Goal: Task Accomplishment & Management: Manage account settings

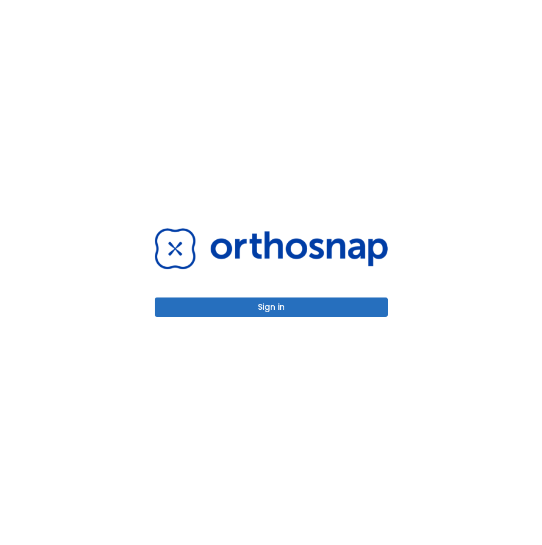
click at [267, 312] on button "Sign in" at bounding box center [271, 307] width 233 height 19
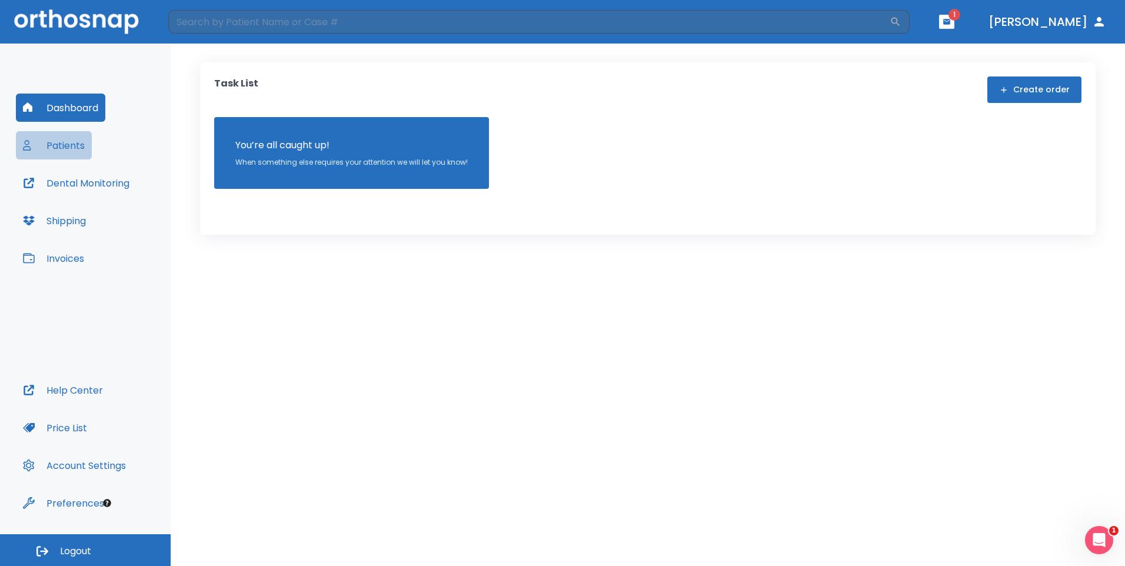
click at [70, 154] on button "Patients" at bounding box center [54, 145] width 76 height 28
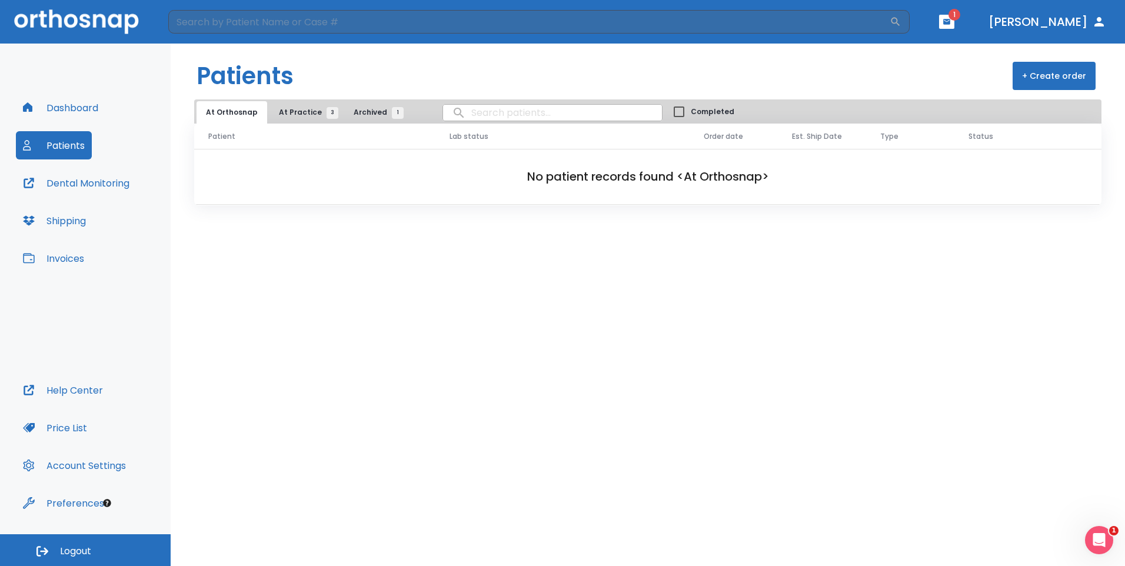
click at [287, 111] on span "At Practice 3" at bounding box center [306, 112] width 54 height 11
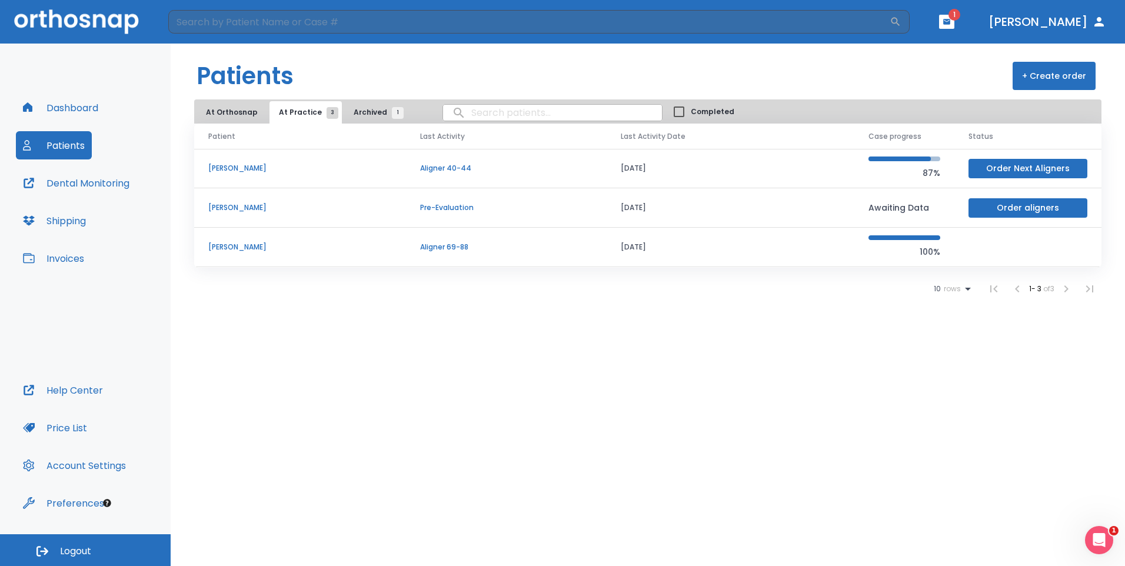
click at [254, 251] on p "[PERSON_NAME]" at bounding box center [300, 247] width 184 height 11
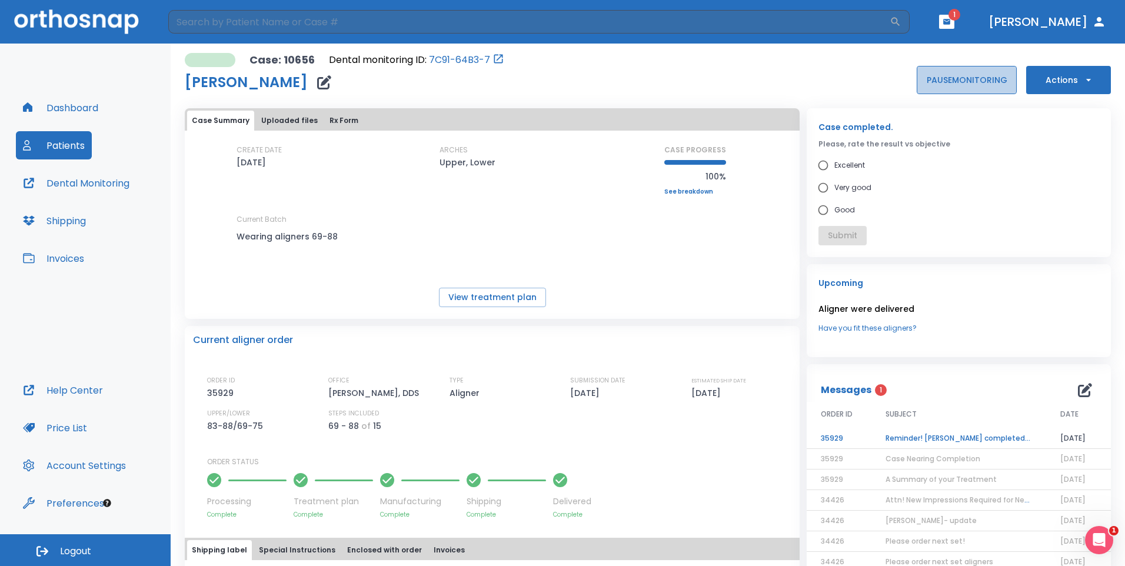
click at [947, 85] on button "PAUSE MONITORING" at bounding box center [967, 80] width 100 height 28
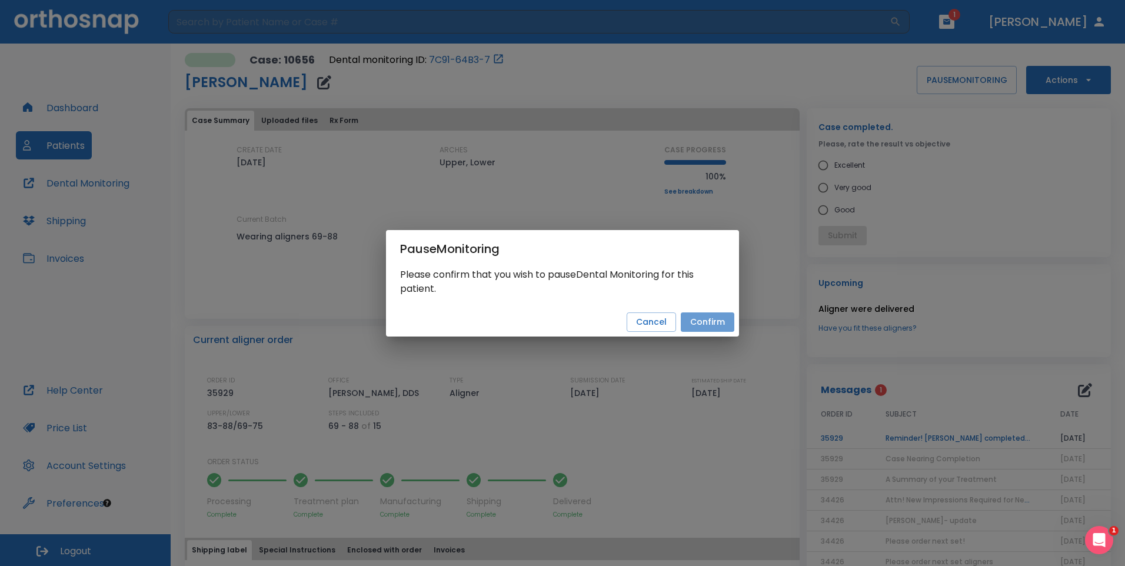
click at [695, 324] on button "Confirm" at bounding box center [708, 321] width 54 height 19
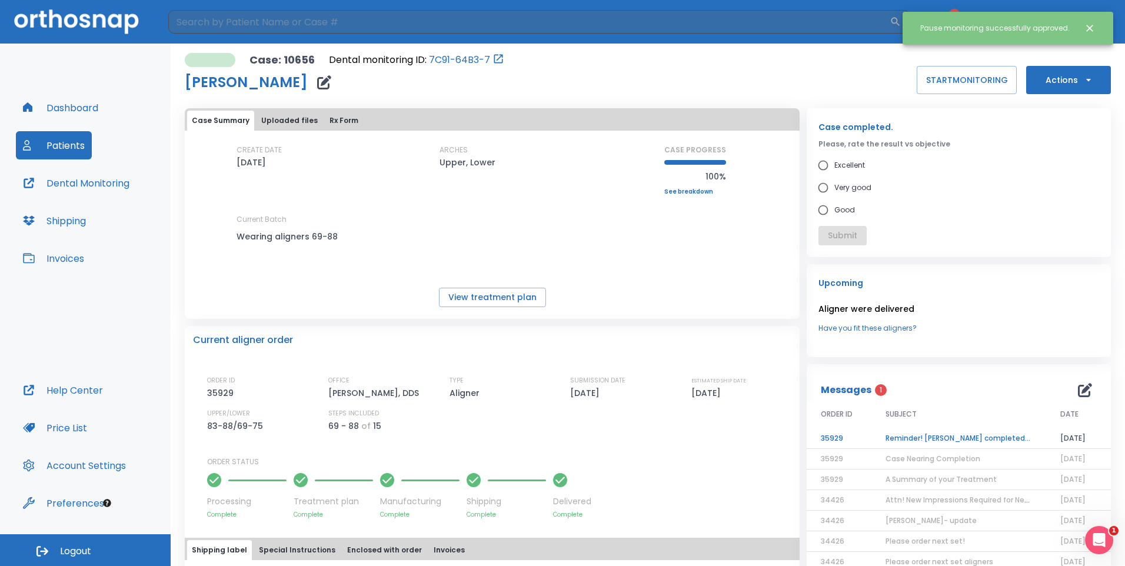
click at [92, 151] on div "Dashboard Patients Dental Monitoring Shipping Invoices" at bounding box center [85, 235] width 139 height 282
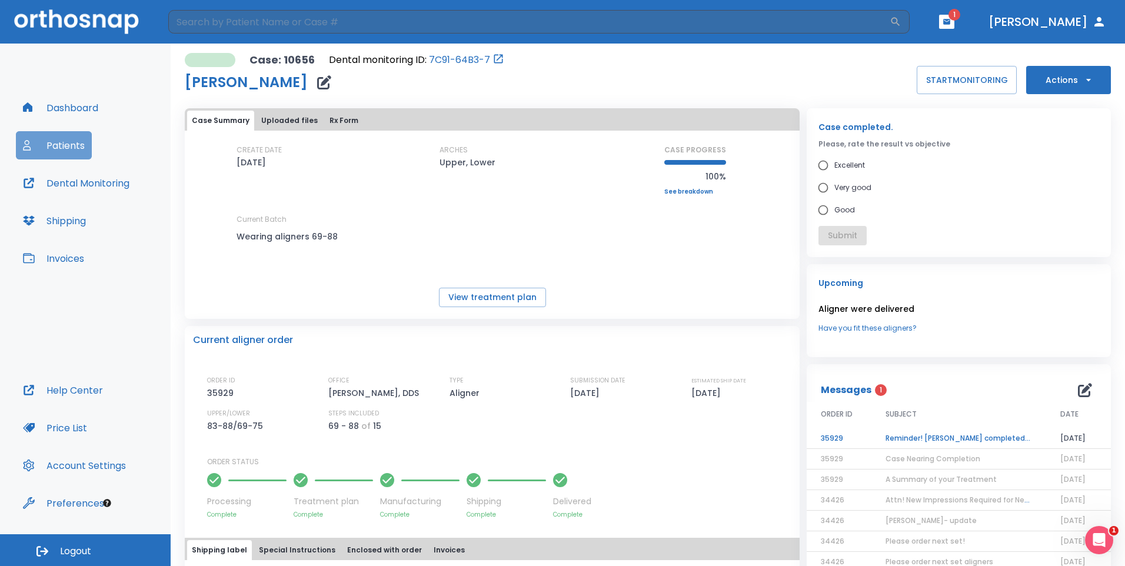
click at [80, 144] on button "Patients" at bounding box center [54, 145] width 76 height 28
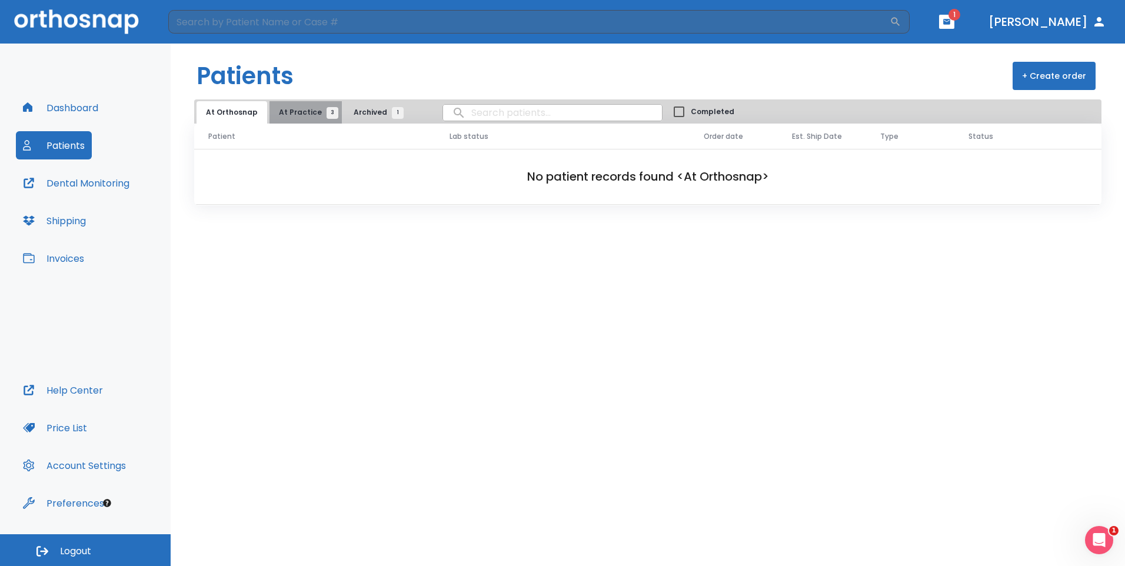
click at [301, 102] on button "At Practice 3" at bounding box center [305, 112] width 72 height 22
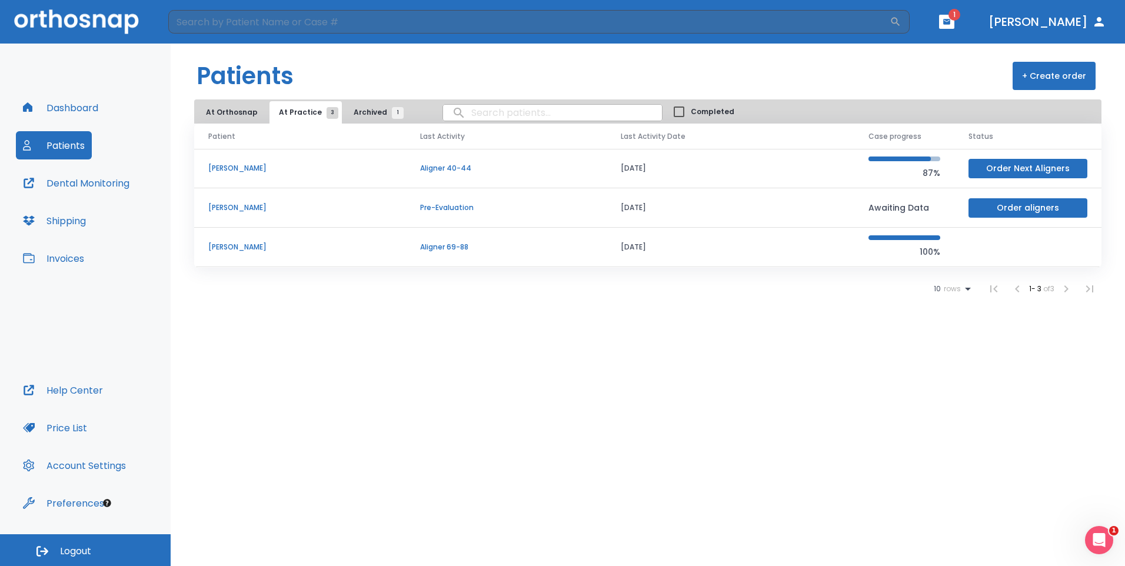
click at [269, 161] on td "[PERSON_NAME]" at bounding box center [300, 168] width 212 height 39
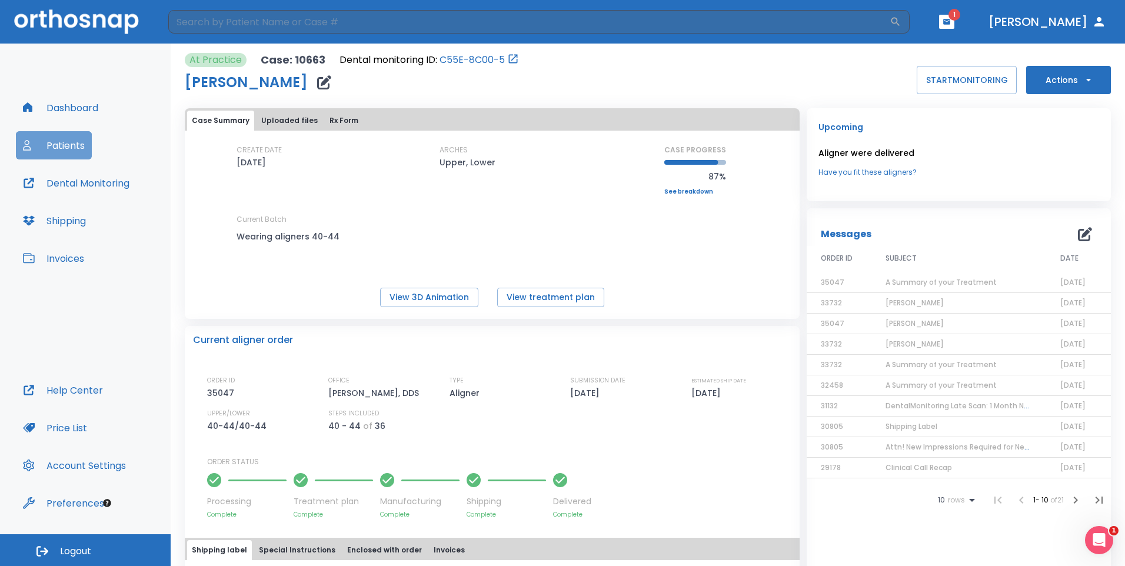
click at [84, 139] on button "Patients" at bounding box center [54, 145] width 76 height 28
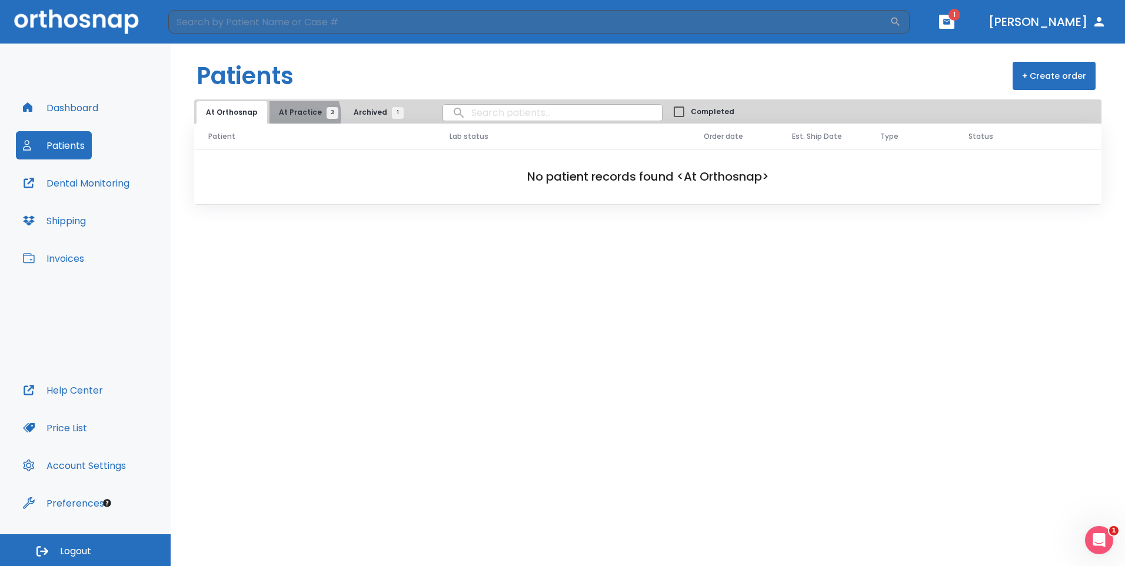
click at [297, 115] on span "At Practice 3" at bounding box center [306, 112] width 54 height 11
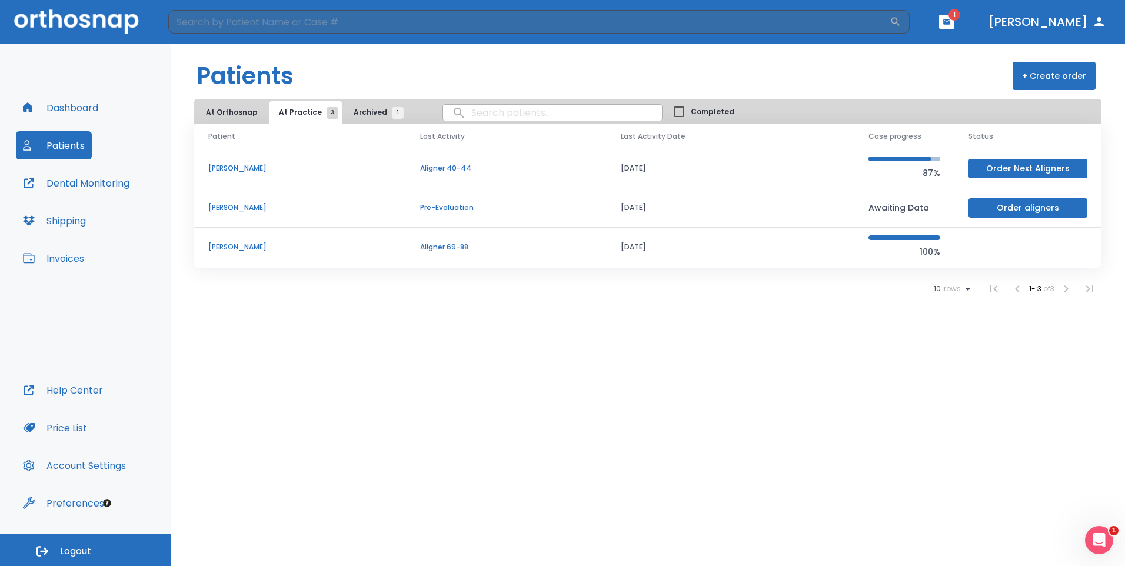
click at [439, 172] on p "Aligner 40-44" at bounding box center [506, 168] width 172 height 11
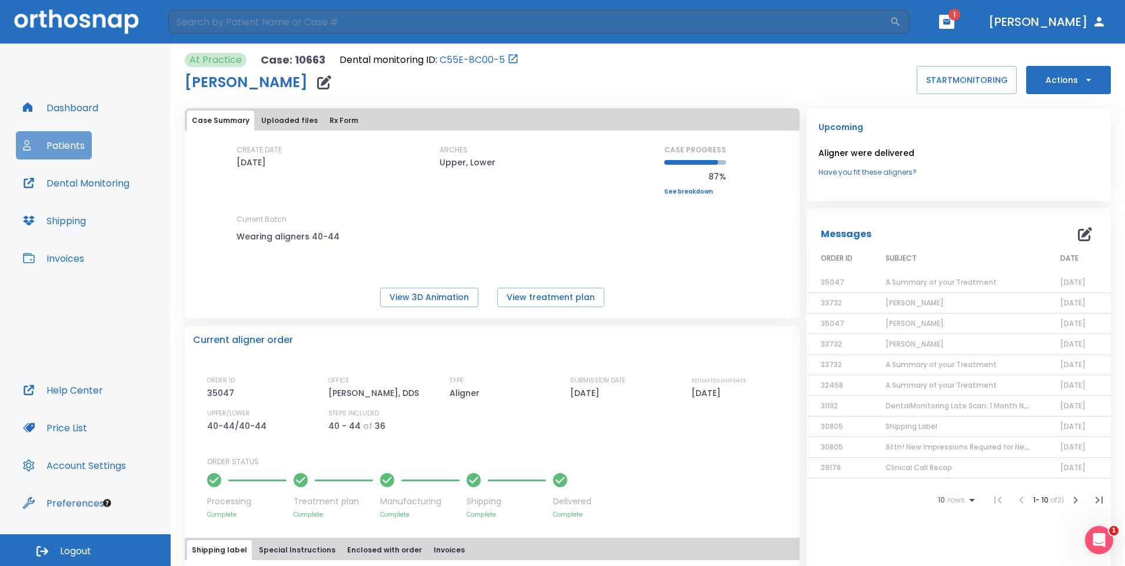
click at [63, 154] on button "Patients" at bounding box center [54, 145] width 76 height 28
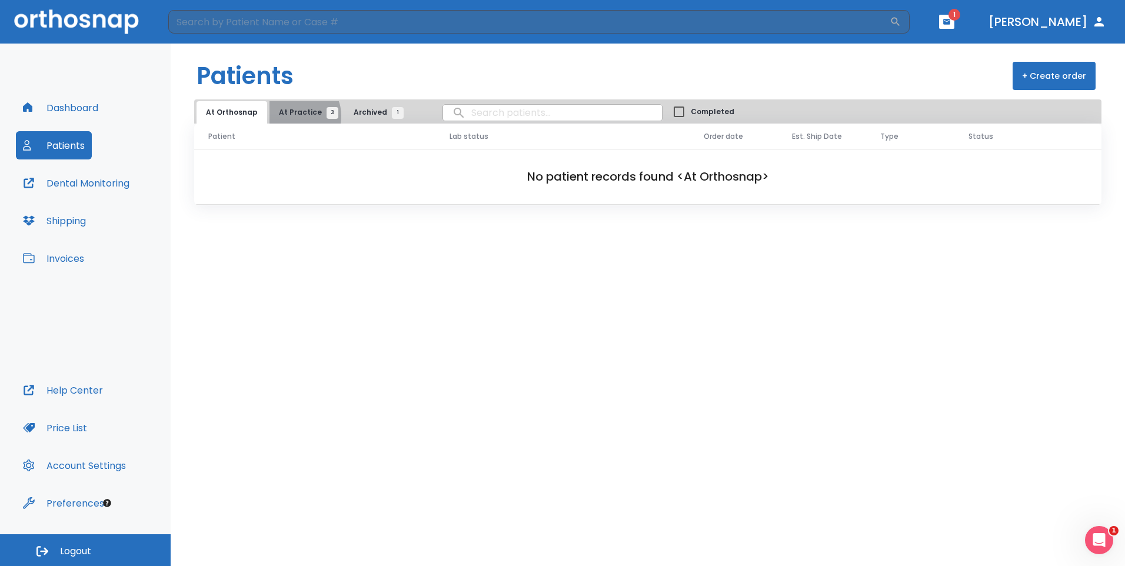
click at [292, 116] on span "At Practice 3" at bounding box center [306, 112] width 54 height 11
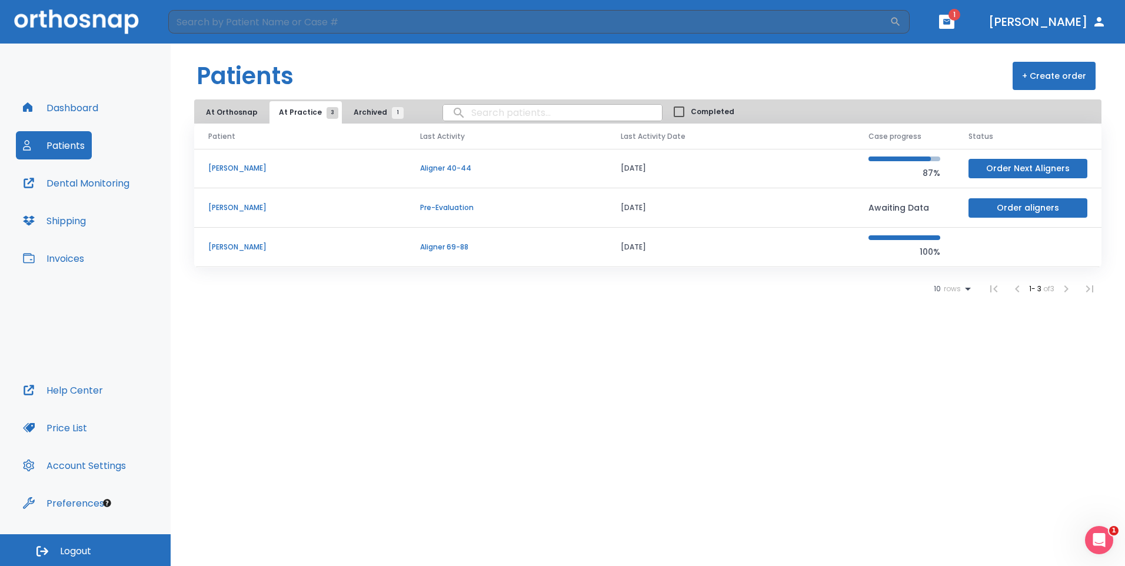
click at [222, 166] on p "[PERSON_NAME]" at bounding box center [300, 168] width 184 height 11
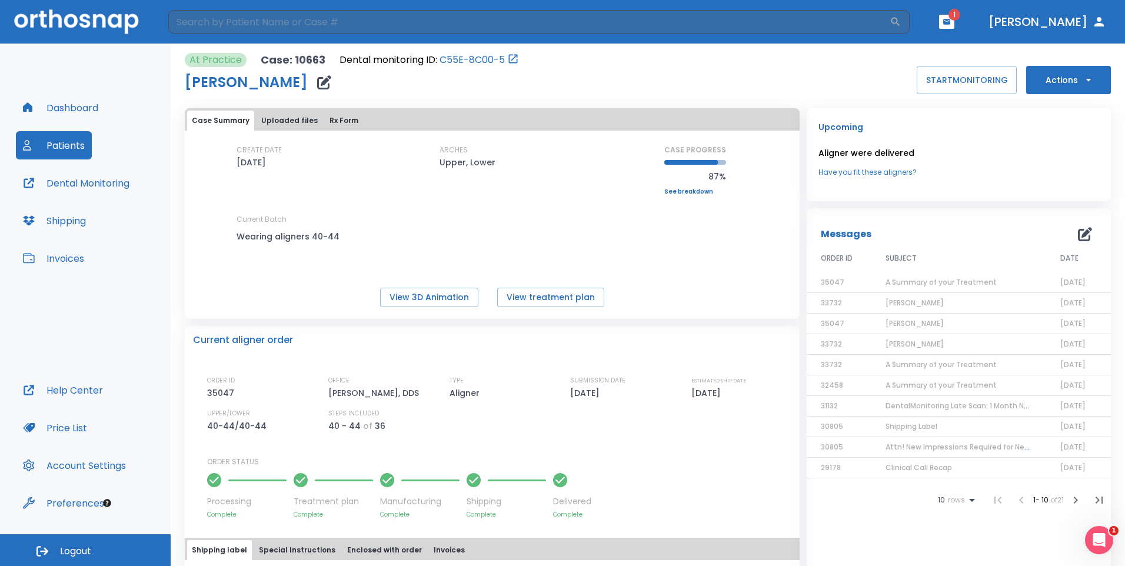
click at [1083, 79] on icon "button" at bounding box center [1089, 80] width 12 height 12
click at [701, 189] on div at bounding box center [562, 283] width 1125 height 566
click at [683, 190] on link "See breakdown" at bounding box center [695, 191] width 62 height 7
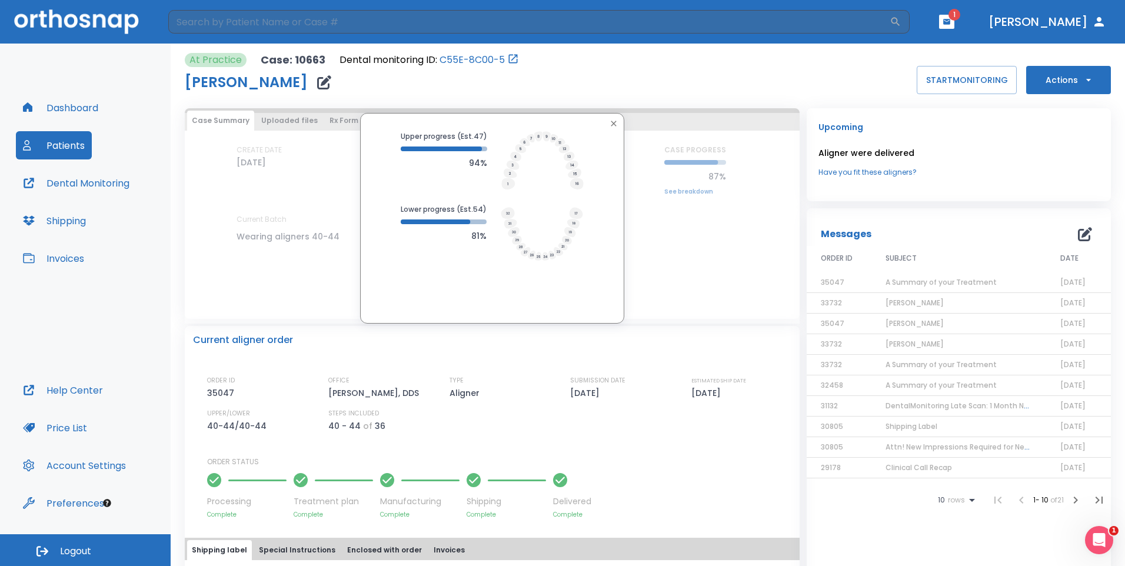
click at [609, 121] on icon "button" at bounding box center [613, 123] width 9 height 9
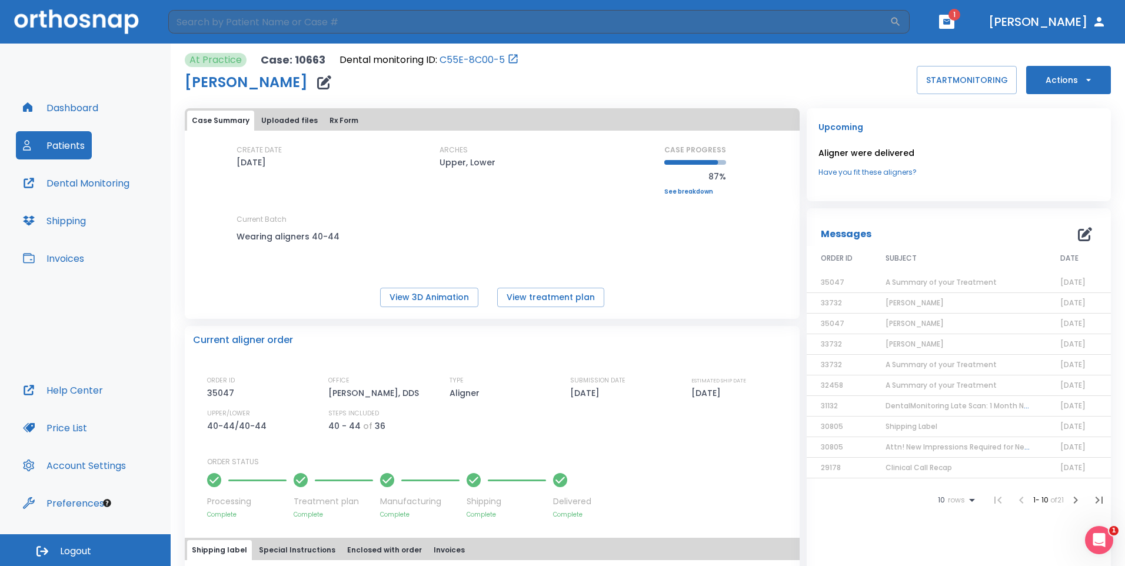
click at [680, 190] on link "See breakdown" at bounding box center [695, 191] width 62 height 7
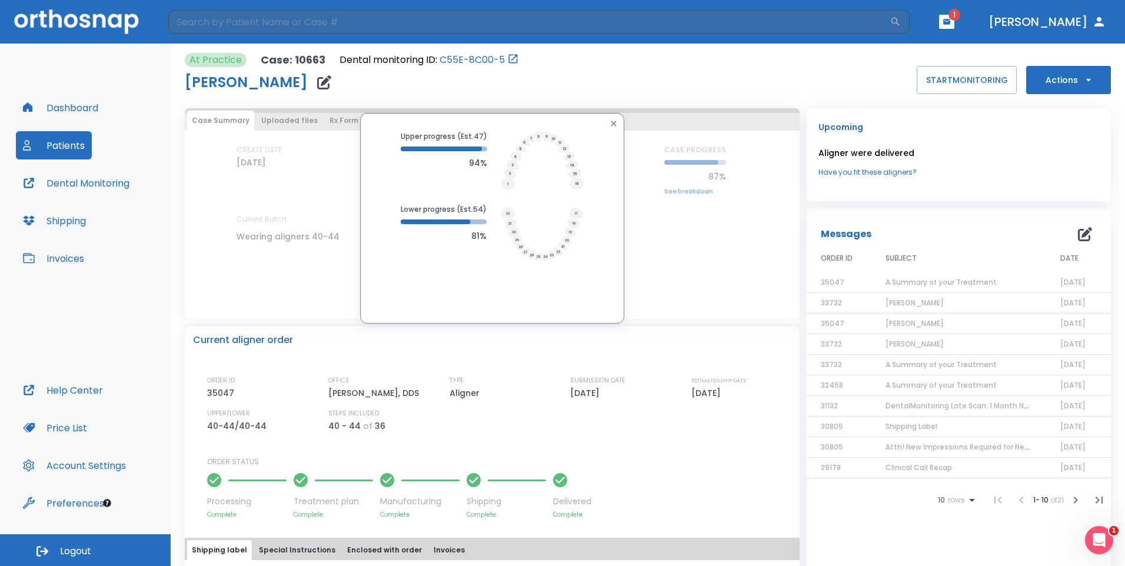
click at [611, 122] on icon "button" at bounding box center [613, 123] width 9 height 9
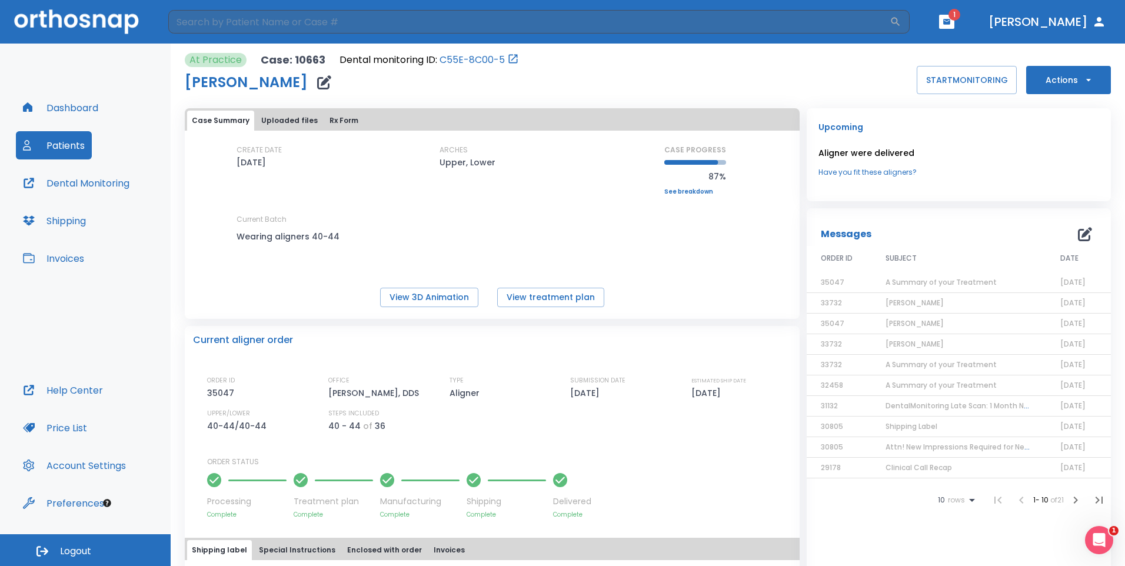
click at [1083, 79] on icon "button" at bounding box center [1089, 80] width 12 height 12
click at [1059, 175] on p "Order Next Aligners" at bounding box center [1061, 172] width 66 height 11
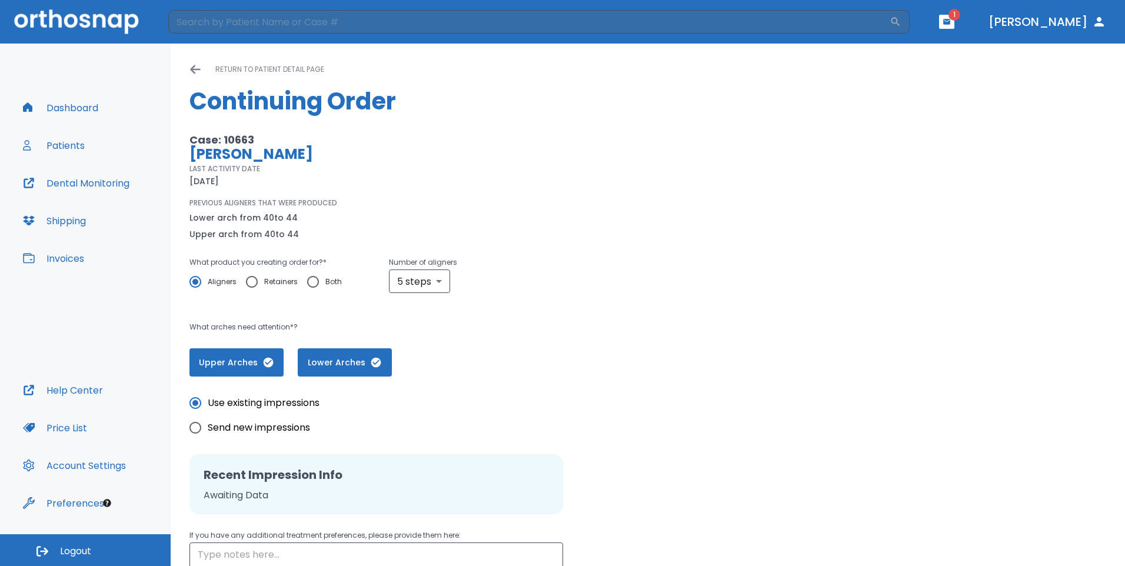
scroll to position [121, 0]
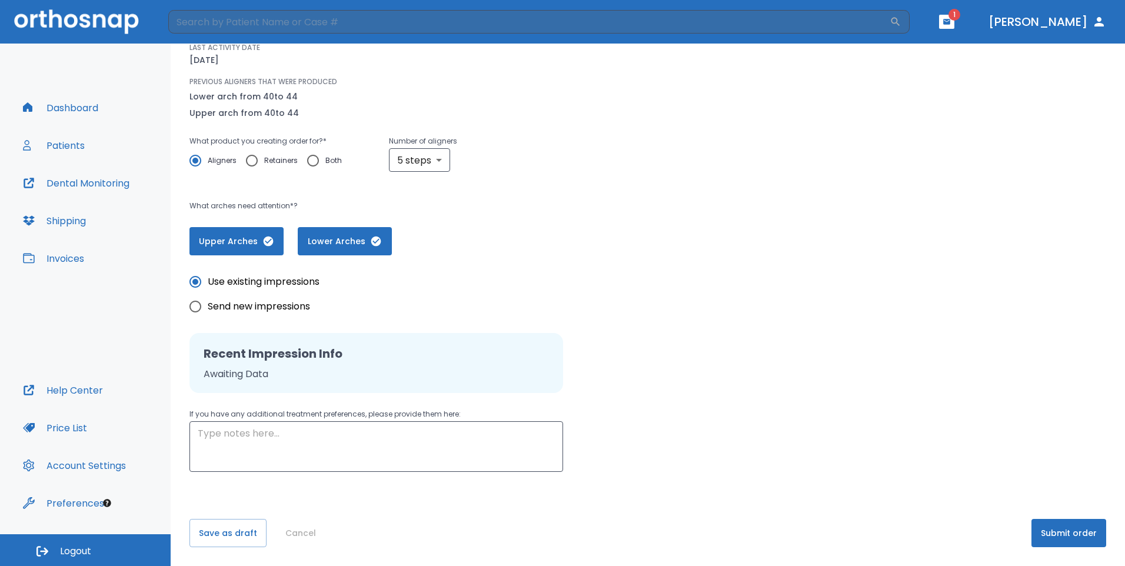
click at [1059, 528] on button "Submit order" at bounding box center [1068, 533] width 75 height 28
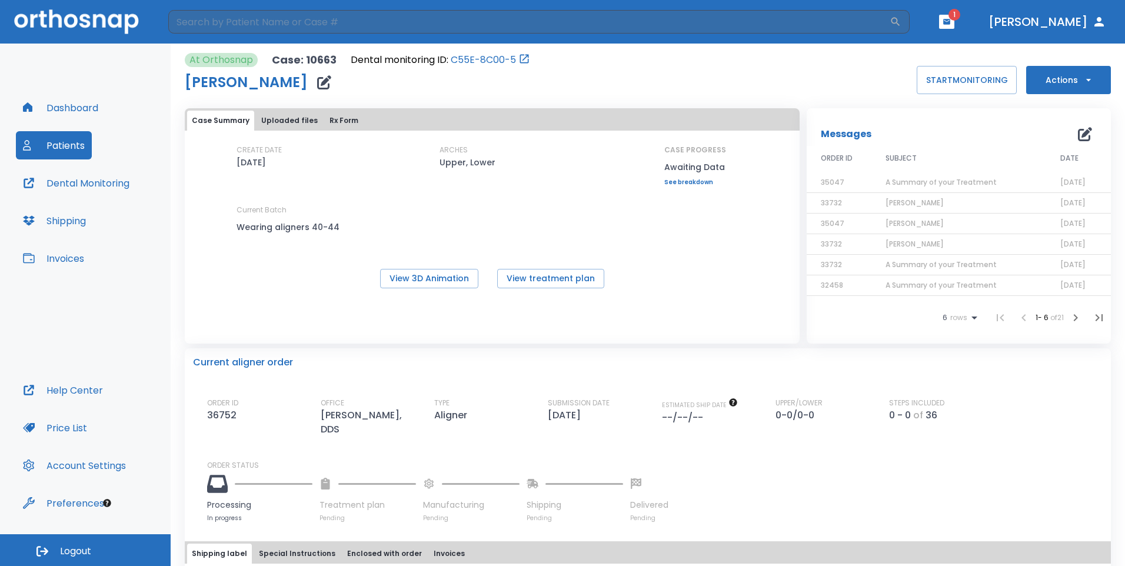
click at [1083, 82] on icon "button" at bounding box center [1089, 80] width 12 height 12
click at [828, 85] on div at bounding box center [562, 283] width 1125 height 566
click at [78, 222] on button "Shipping" at bounding box center [54, 221] width 77 height 28
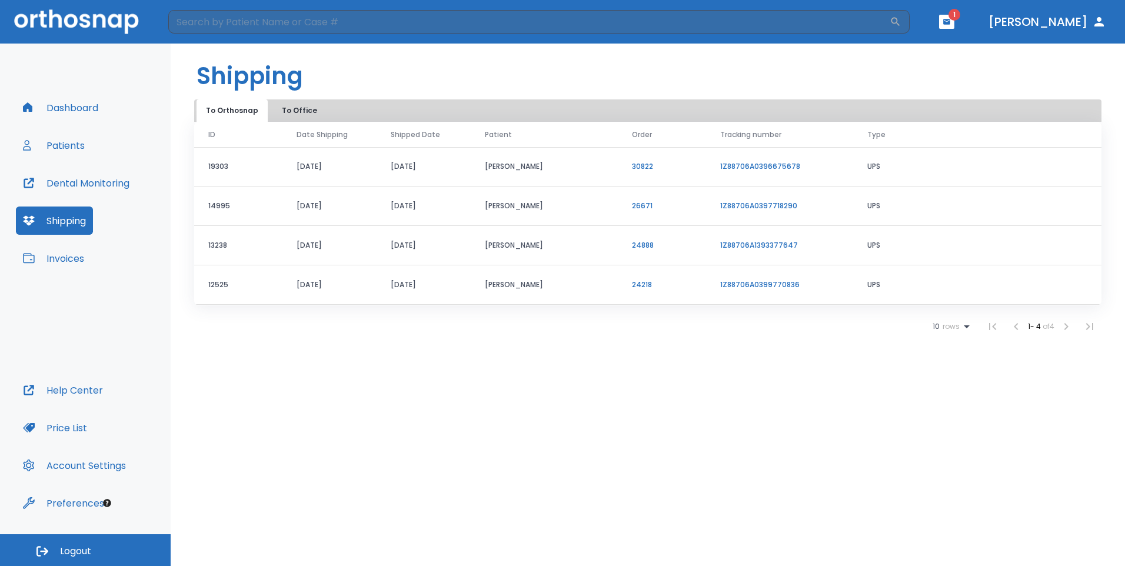
click at [69, 99] on button "Dashboard" at bounding box center [60, 108] width 89 height 28
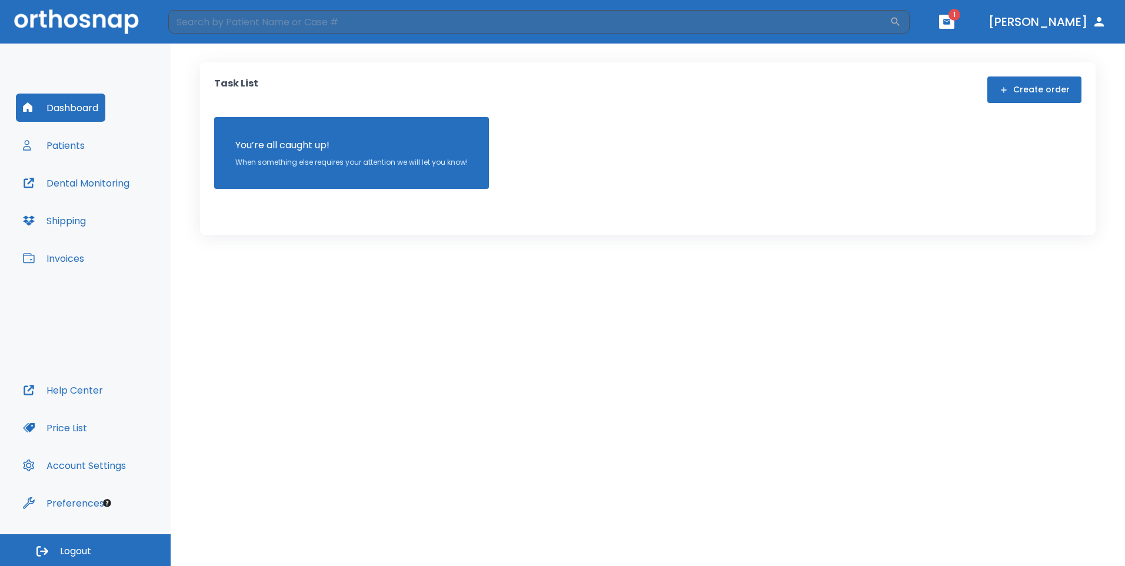
click at [73, 146] on button "Patients" at bounding box center [54, 145] width 76 height 28
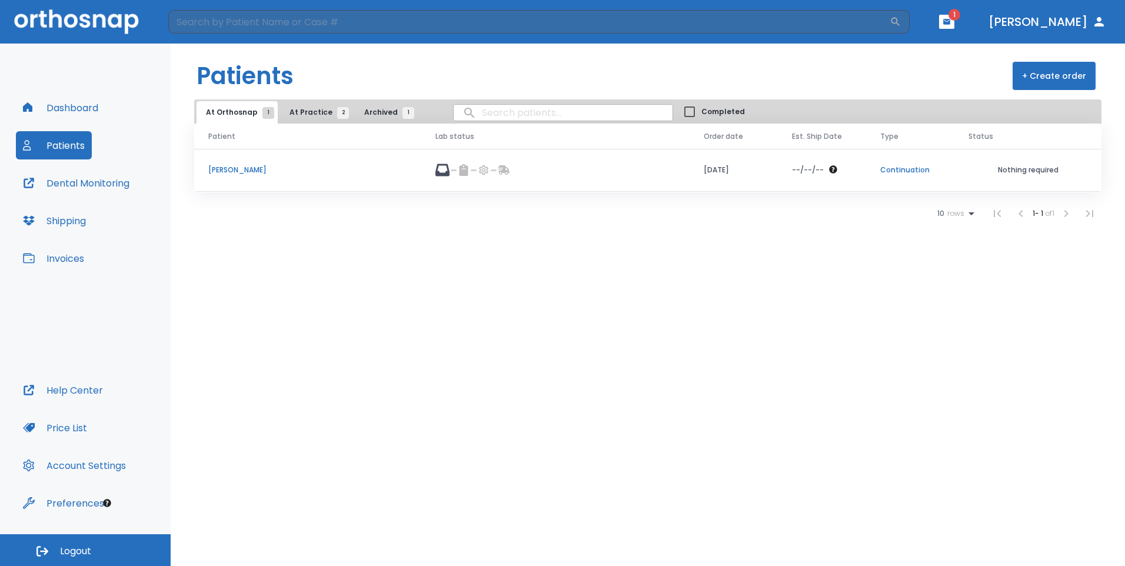
click at [229, 171] on p "[PERSON_NAME]" at bounding box center [307, 170] width 199 height 11
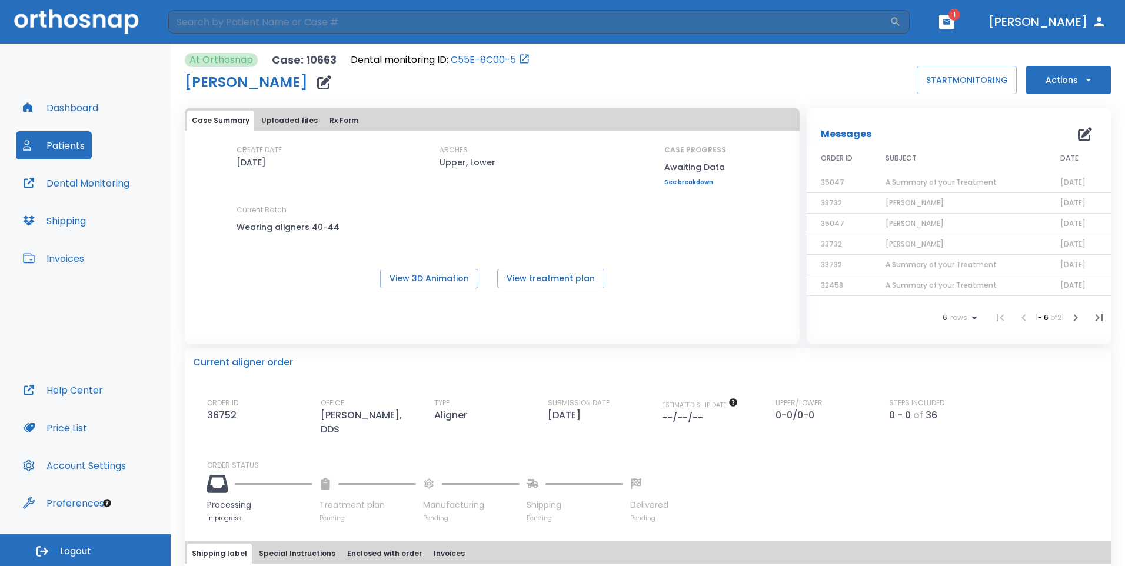
click at [684, 181] on link "See breakdown" at bounding box center [695, 182] width 62 height 7
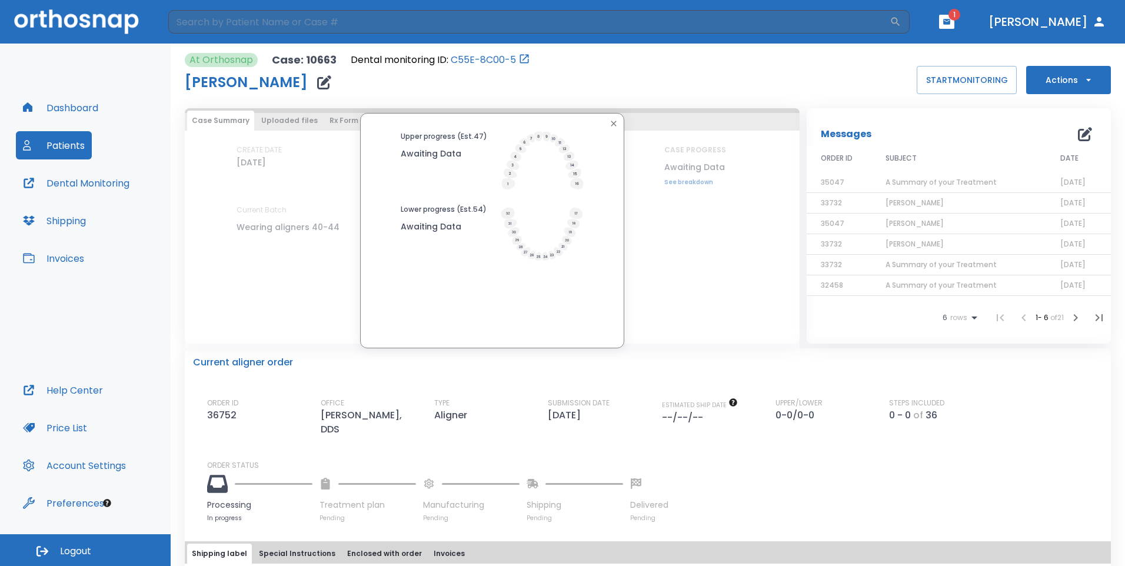
click at [610, 121] on icon "button" at bounding box center [613, 123] width 9 height 9
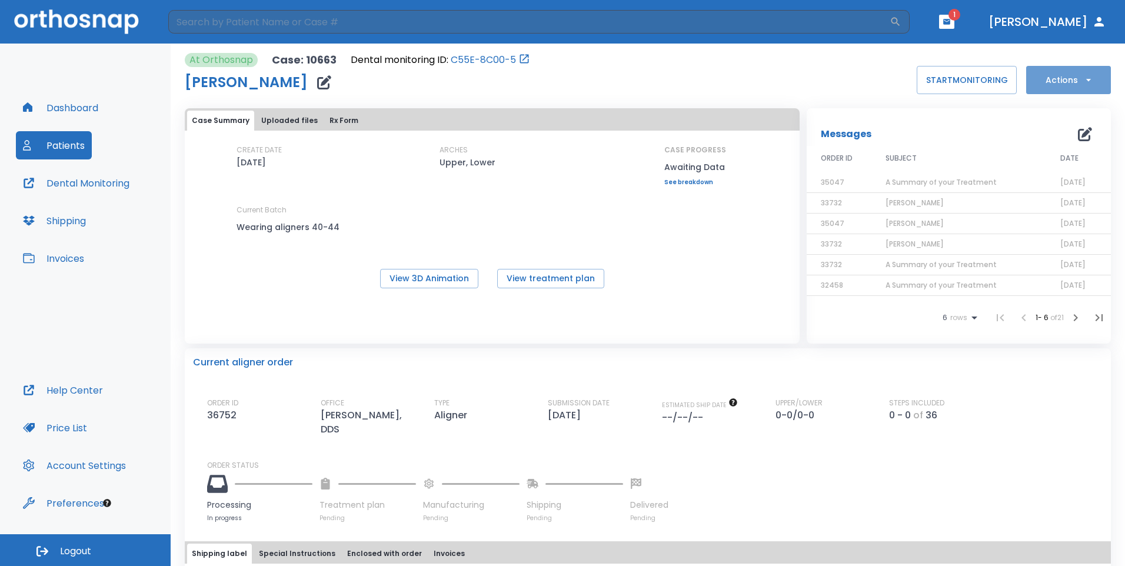
click at [1083, 78] on icon "button" at bounding box center [1089, 80] width 12 height 12
click at [828, 85] on div at bounding box center [562, 283] width 1125 height 566
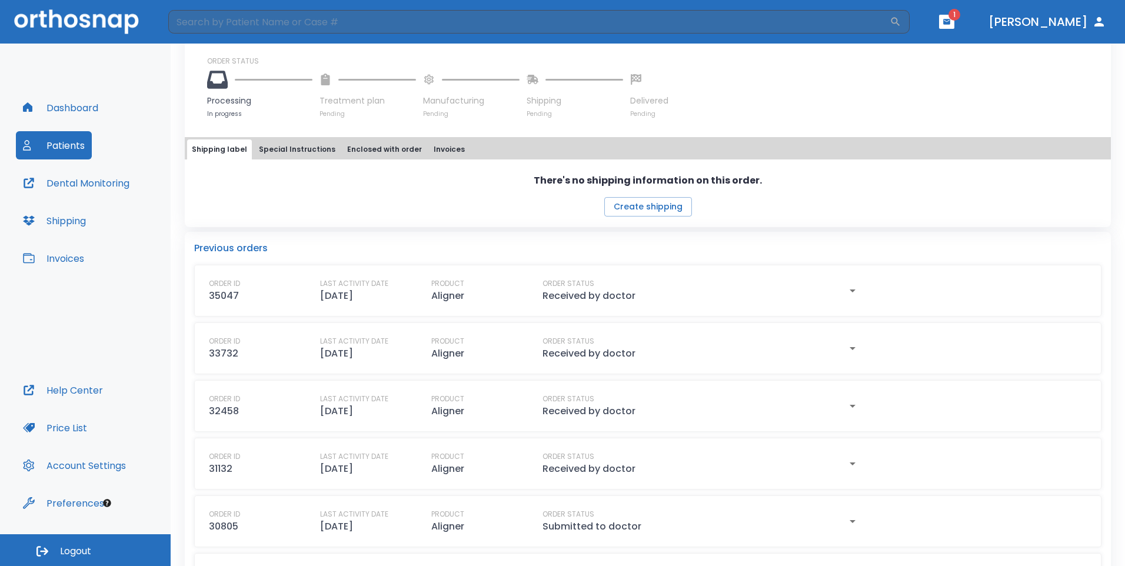
scroll to position [412, 0]
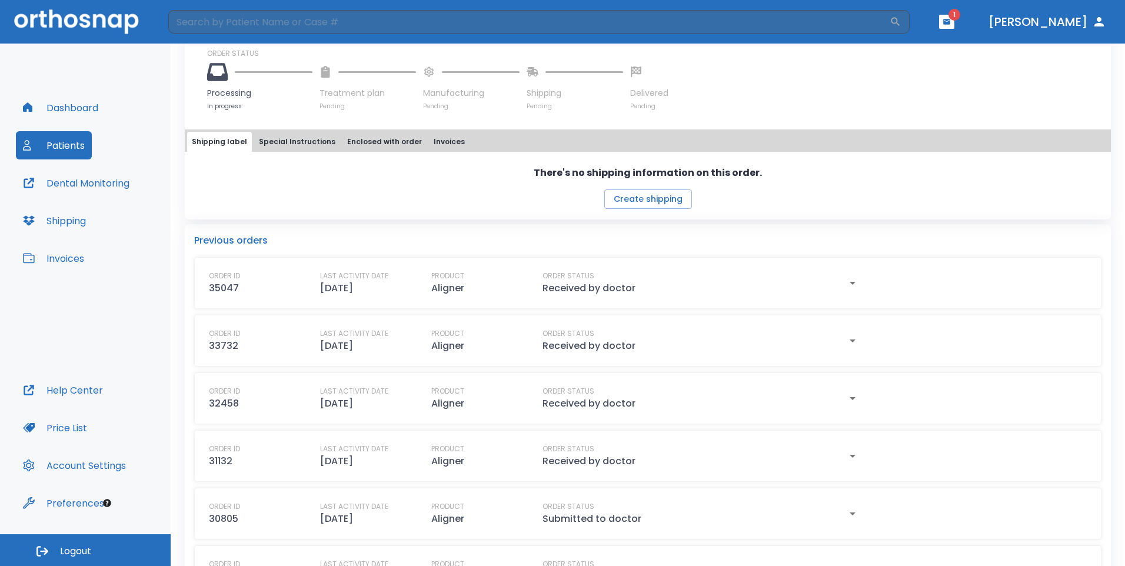
click at [992, 14] on header "​ 1 [PERSON_NAME]" at bounding box center [562, 22] width 1125 height 44
click at [950, 22] on icon "button" at bounding box center [946, 21] width 7 height 5
click at [968, 46] on span "1" at bounding box center [971, 48] width 24 height 16
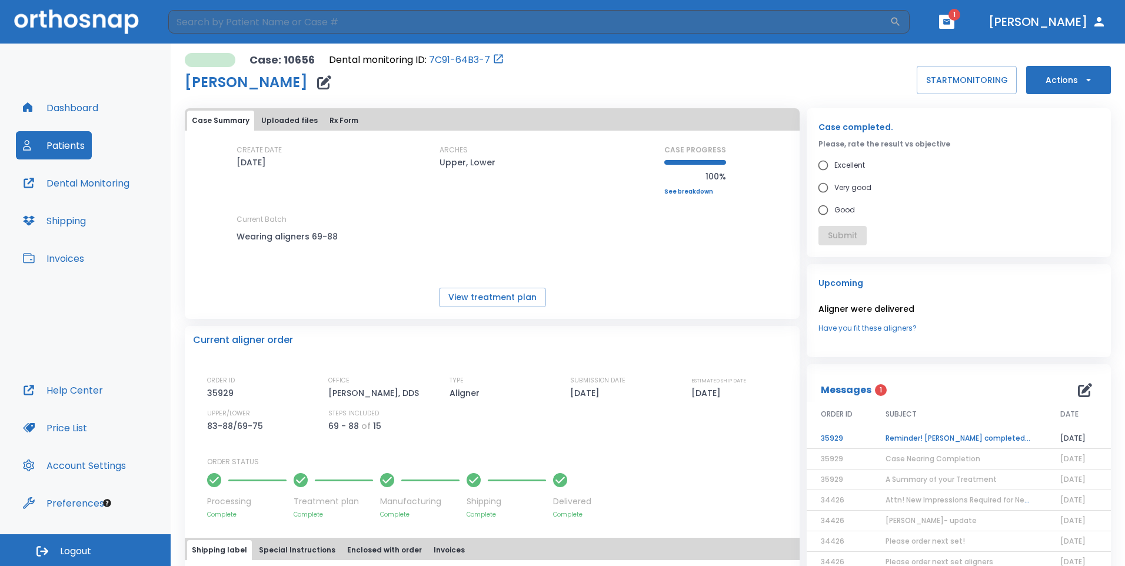
click at [926, 440] on td "Reminder! [PERSON_NAME] completed, please assess final result!" at bounding box center [958, 438] width 175 height 21
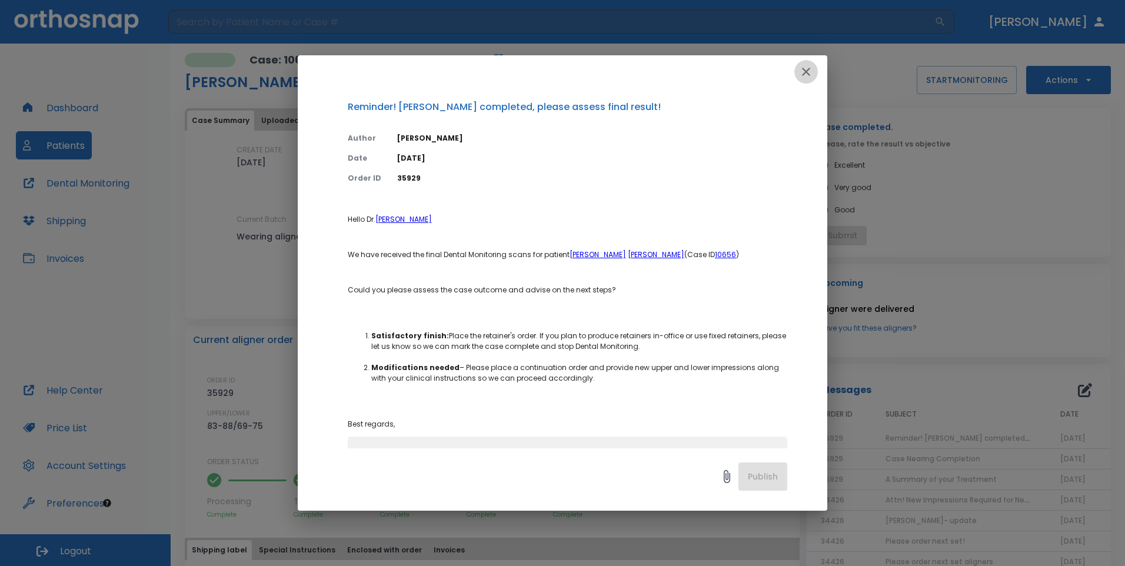
click at [807, 71] on icon "button" at bounding box center [806, 72] width 14 height 14
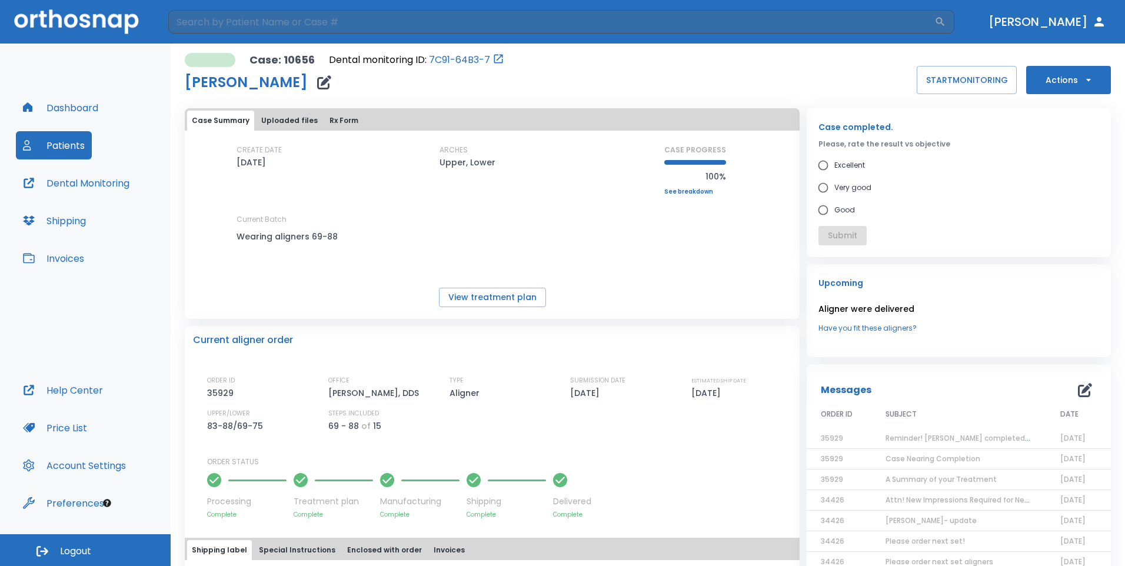
click at [673, 189] on link "See breakdown" at bounding box center [695, 191] width 62 height 7
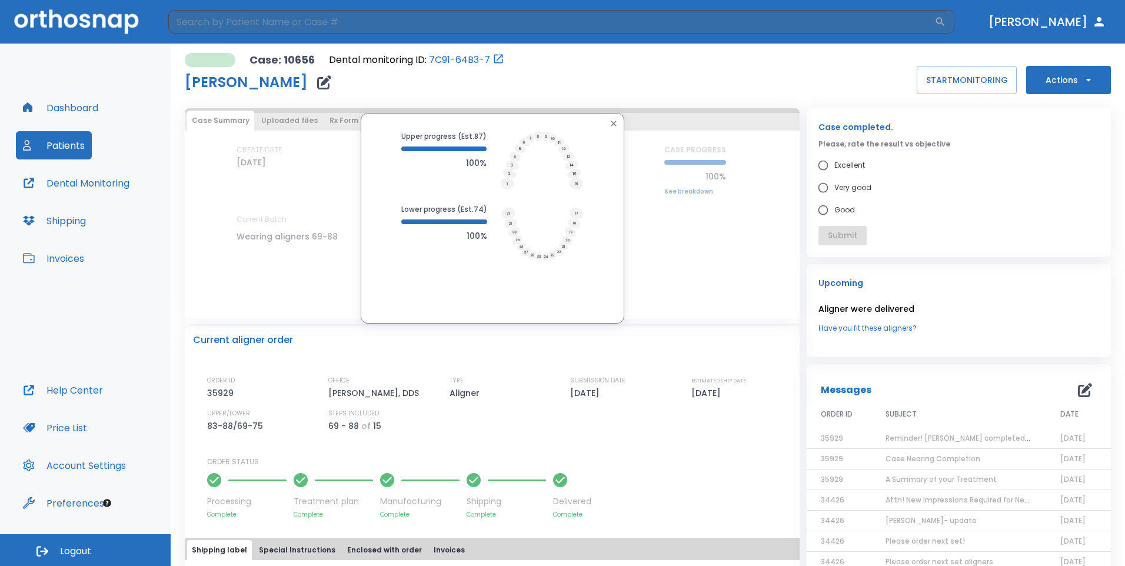
click at [611, 119] on icon "button" at bounding box center [613, 123] width 9 height 9
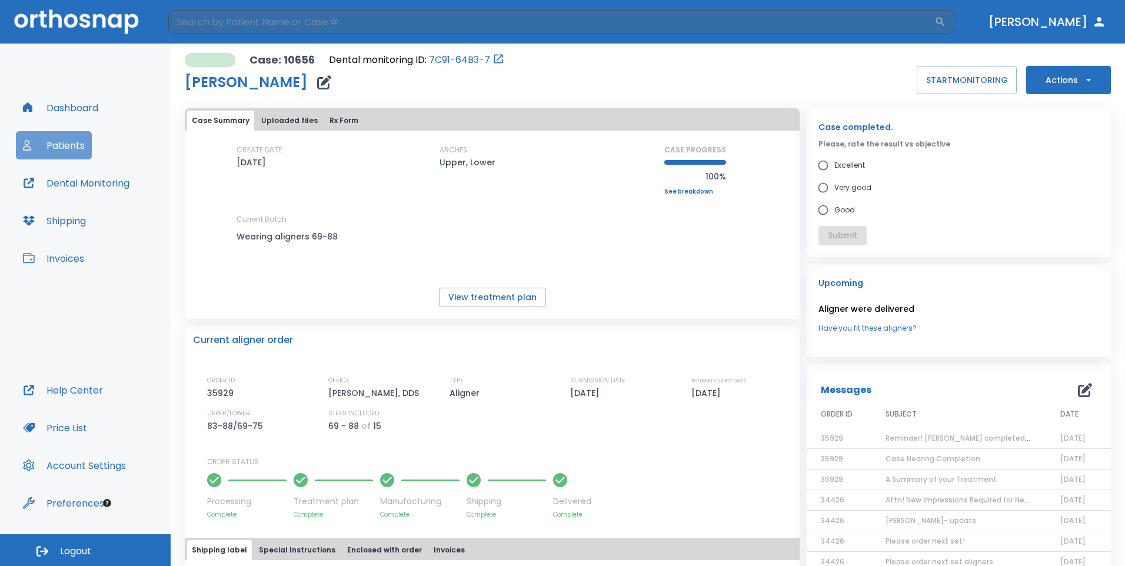
click at [64, 145] on button "Patients" at bounding box center [54, 145] width 76 height 28
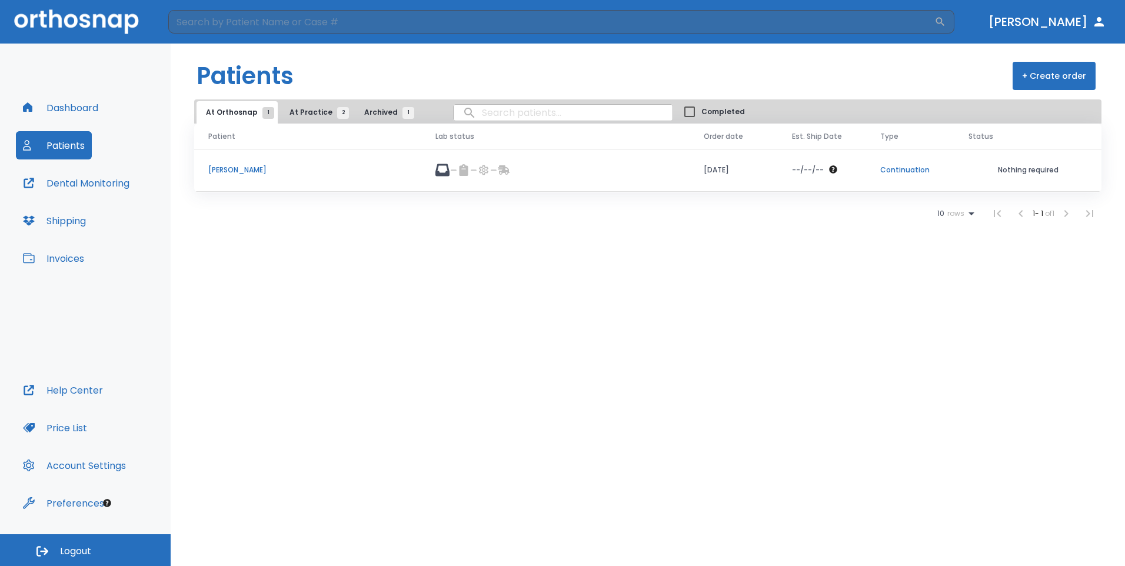
click at [897, 172] on p "Continuation" at bounding box center [910, 170] width 60 height 11
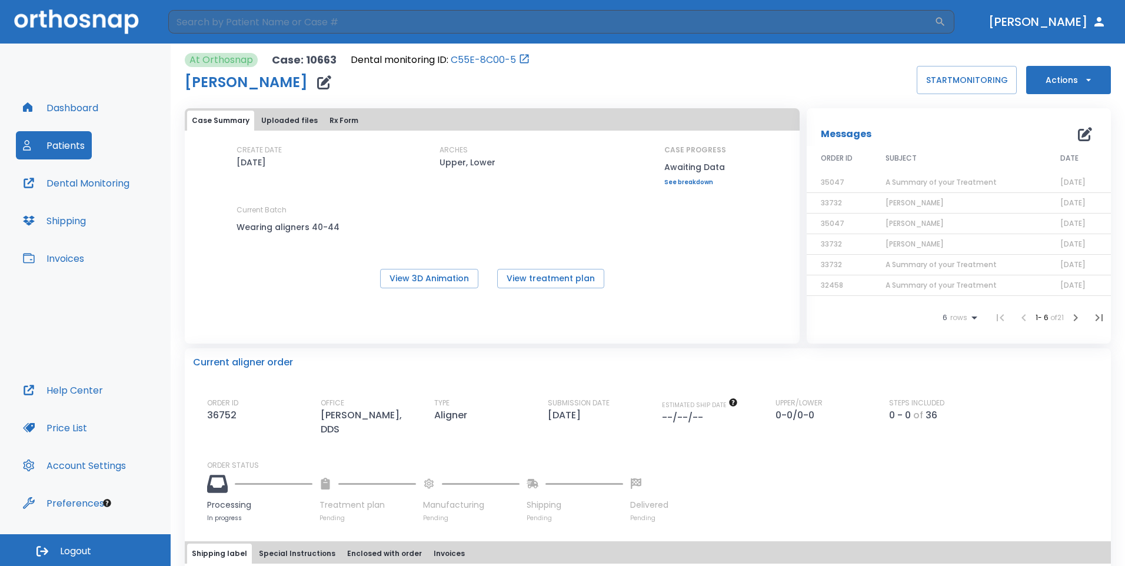
click at [675, 419] on p "--/--/--" at bounding box center [685, 418] width 46 height 14
click at [693, 411] on p "--/--/--" at bounding box center [685, 418] width 46 height 14
click at [691, 411] on p "--/--/--" at bounding box center [685, 418] width 46 height 14
drag, startPoint x: 691, startPoint y: 411, endPoint x: 662, endPoint y: 416, distance: 29.3
click at [662, 416] on p "--/--/--" at bounding box center [685, 418] width 46 height 14
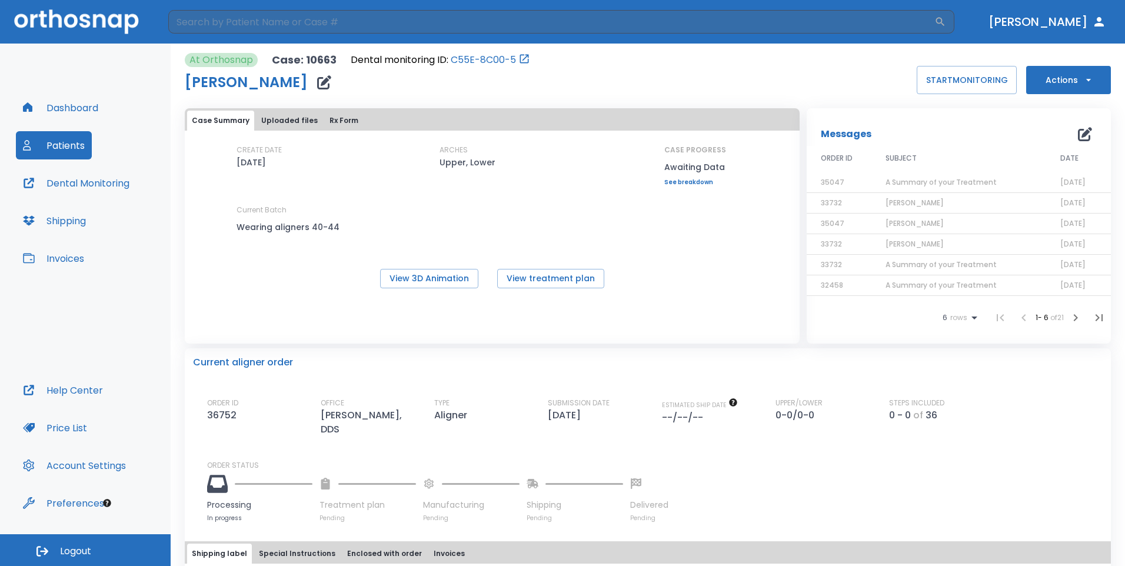
click at [635, 379] on div "Current aligner order ORDER ID 36752 OFFICE [PERSON_NAME], DDS TYPE Aligner SUB…" at bounding box center [648, 435] width 926 height 174
